Goal: Task Accomplishment & Management: Manage account settings

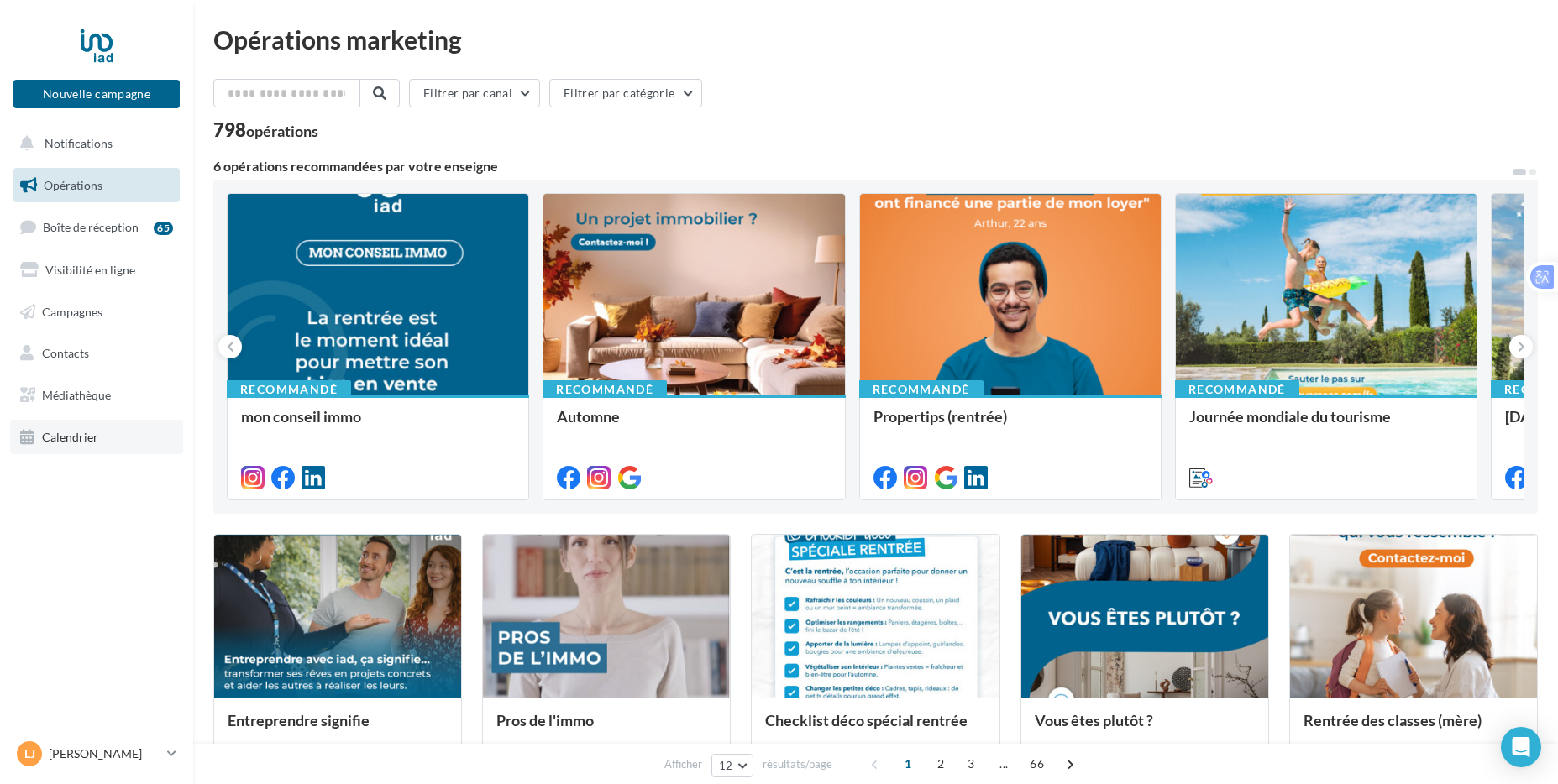
click at [65, 430] on span "Calendrier" at bounding box center [69, 437] width 56 height 14
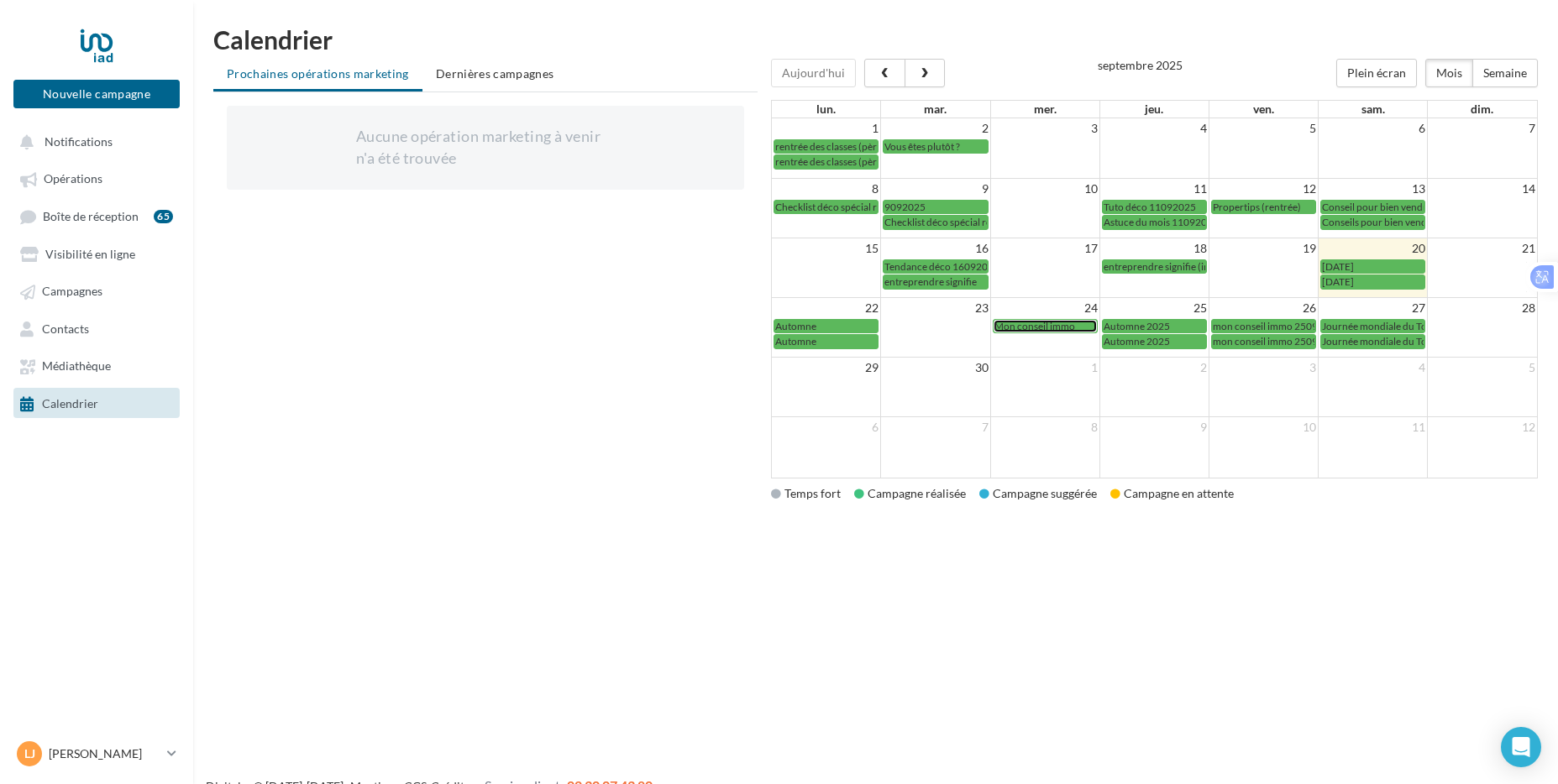
click at [1050, 327] on span "Mon conseil immo" at bounding box center [1035, 326] width 81 height 12
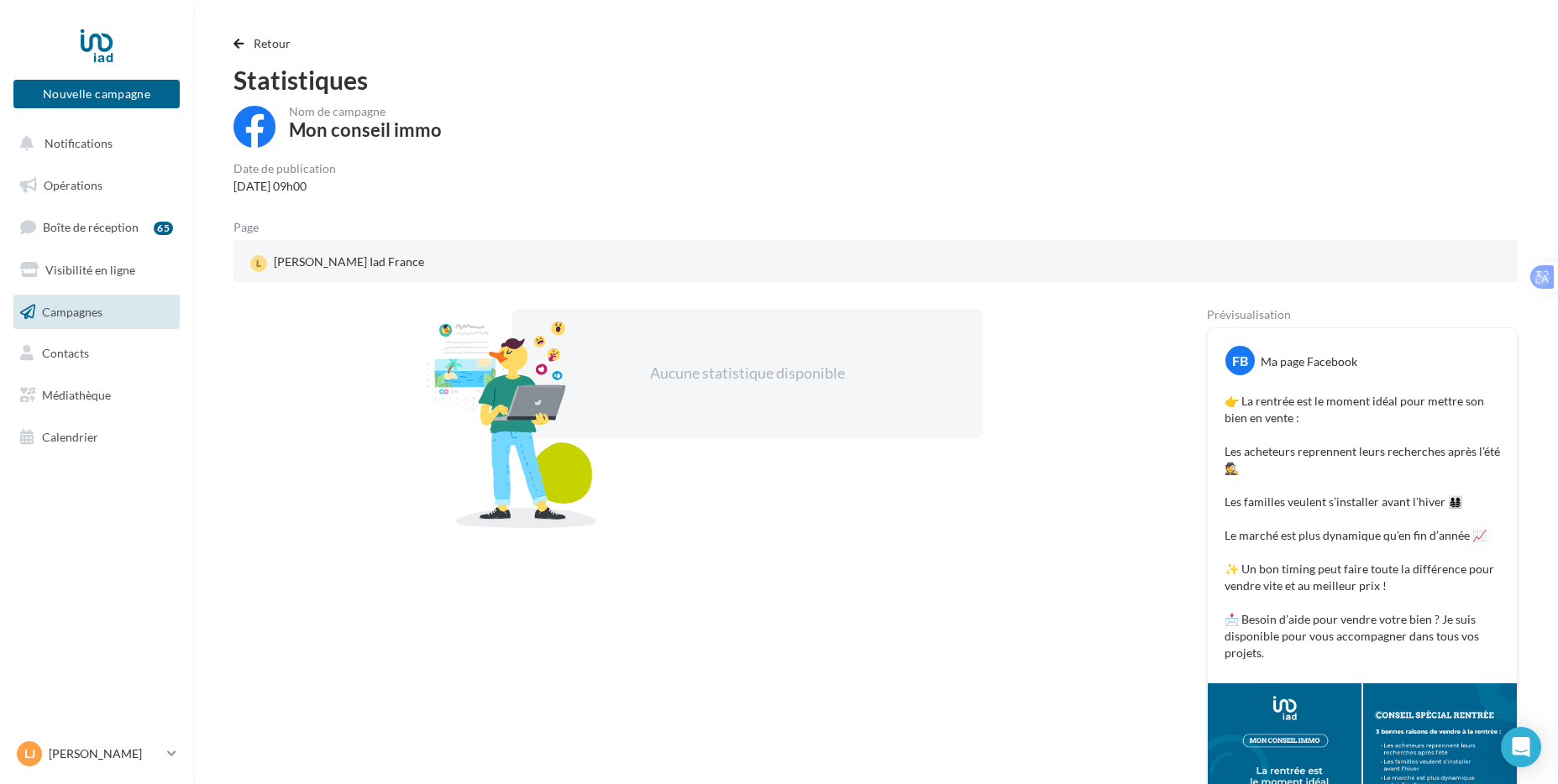
scroll to position [1, 0]
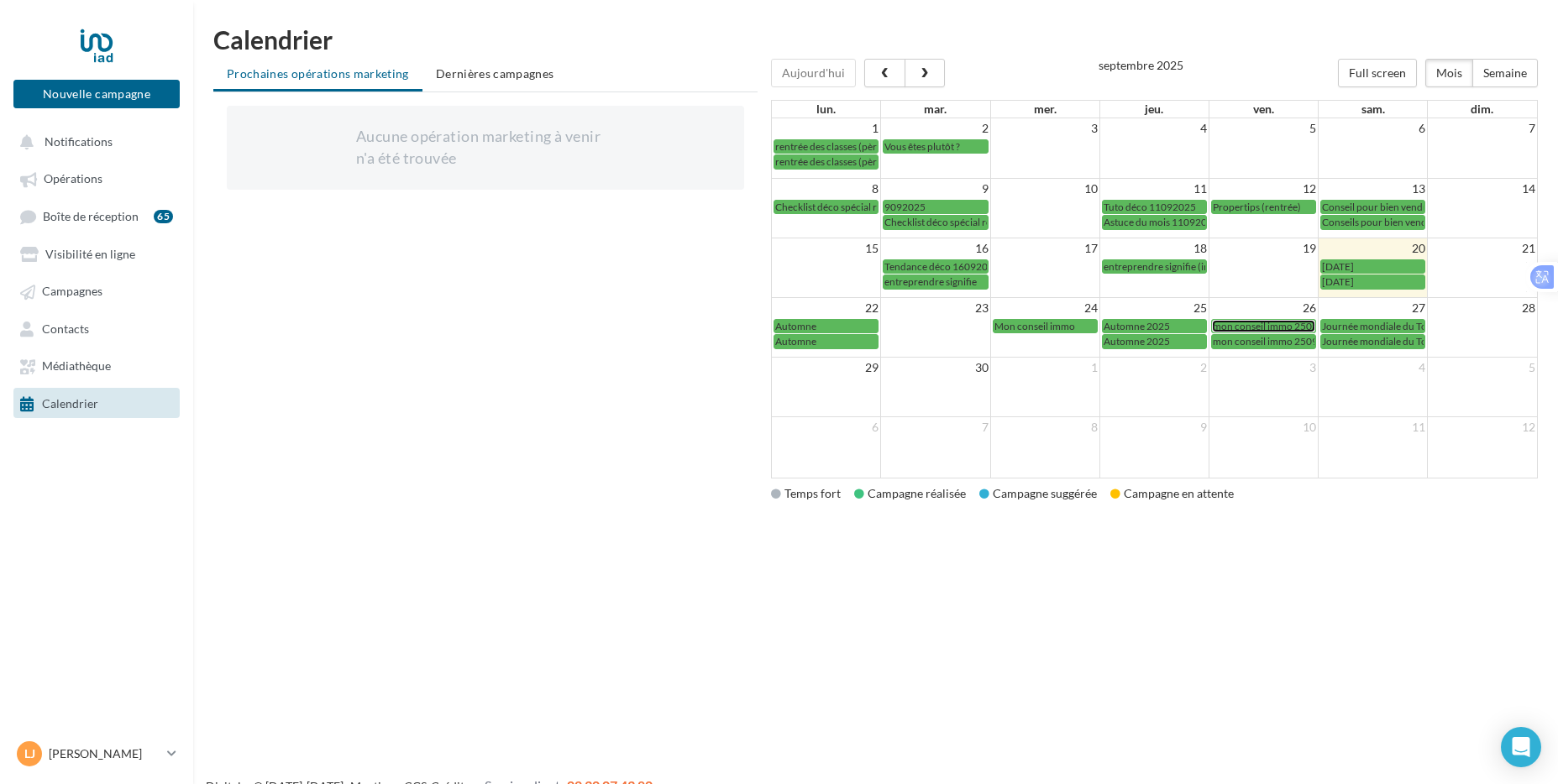
click at [1295, 327] on span "mon conseil immo 2509" at bounding box center [1265, 326] width 105 height 12
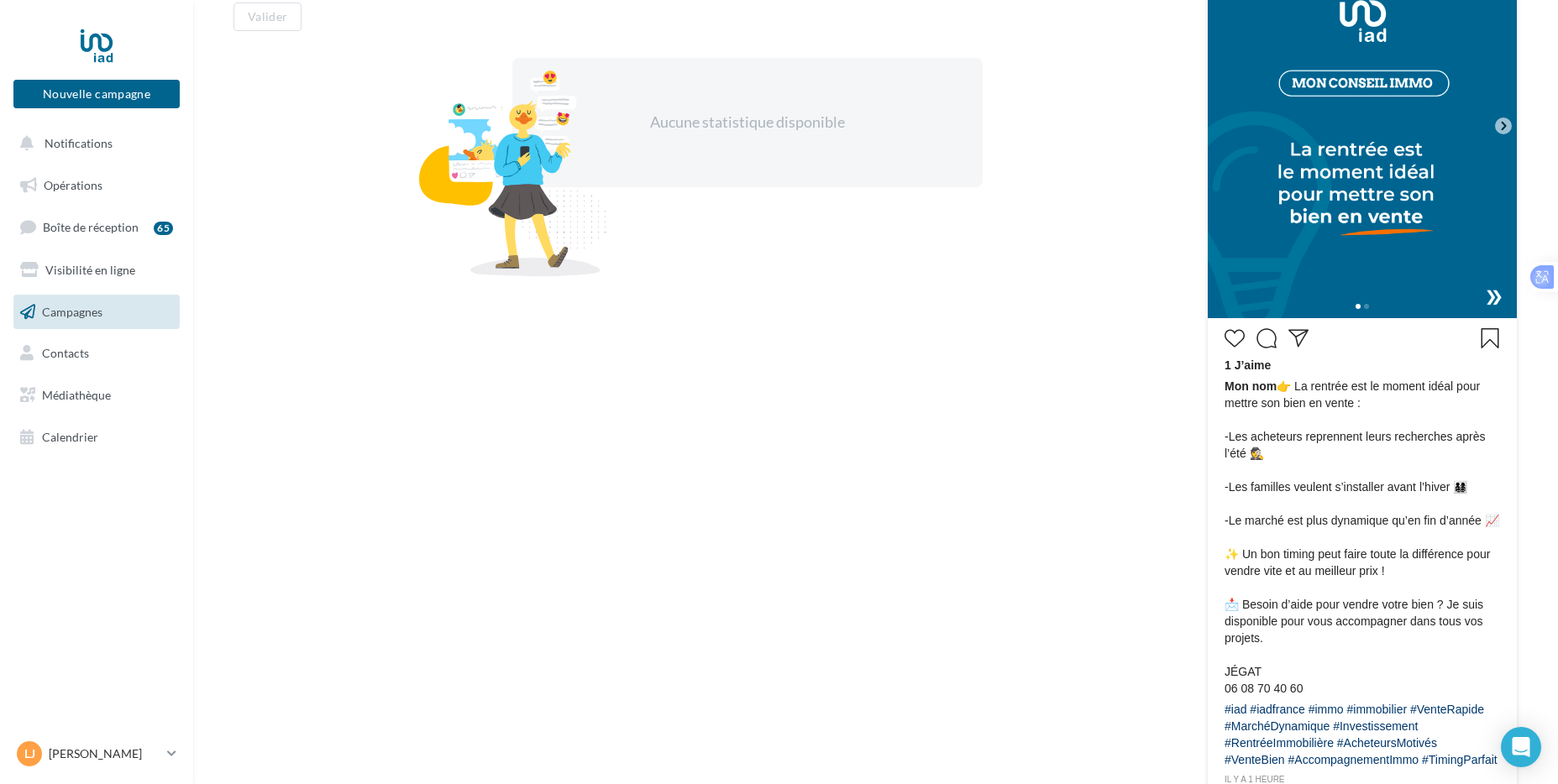
scroll to position [504, 0]
